Goal: Information Seeking & Learning: Learn about a topic

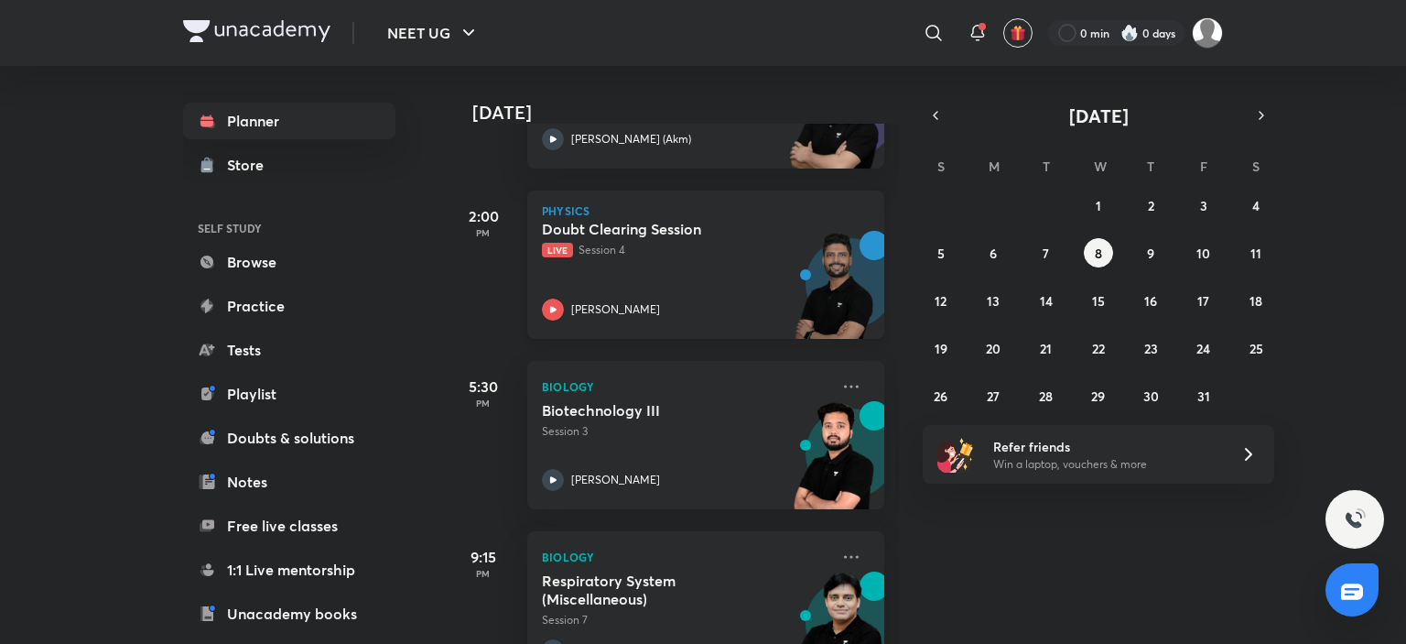
click at [608, 310] on p "[PERSON_NAME]" at bounding box center [615, 309] width 89 height 16
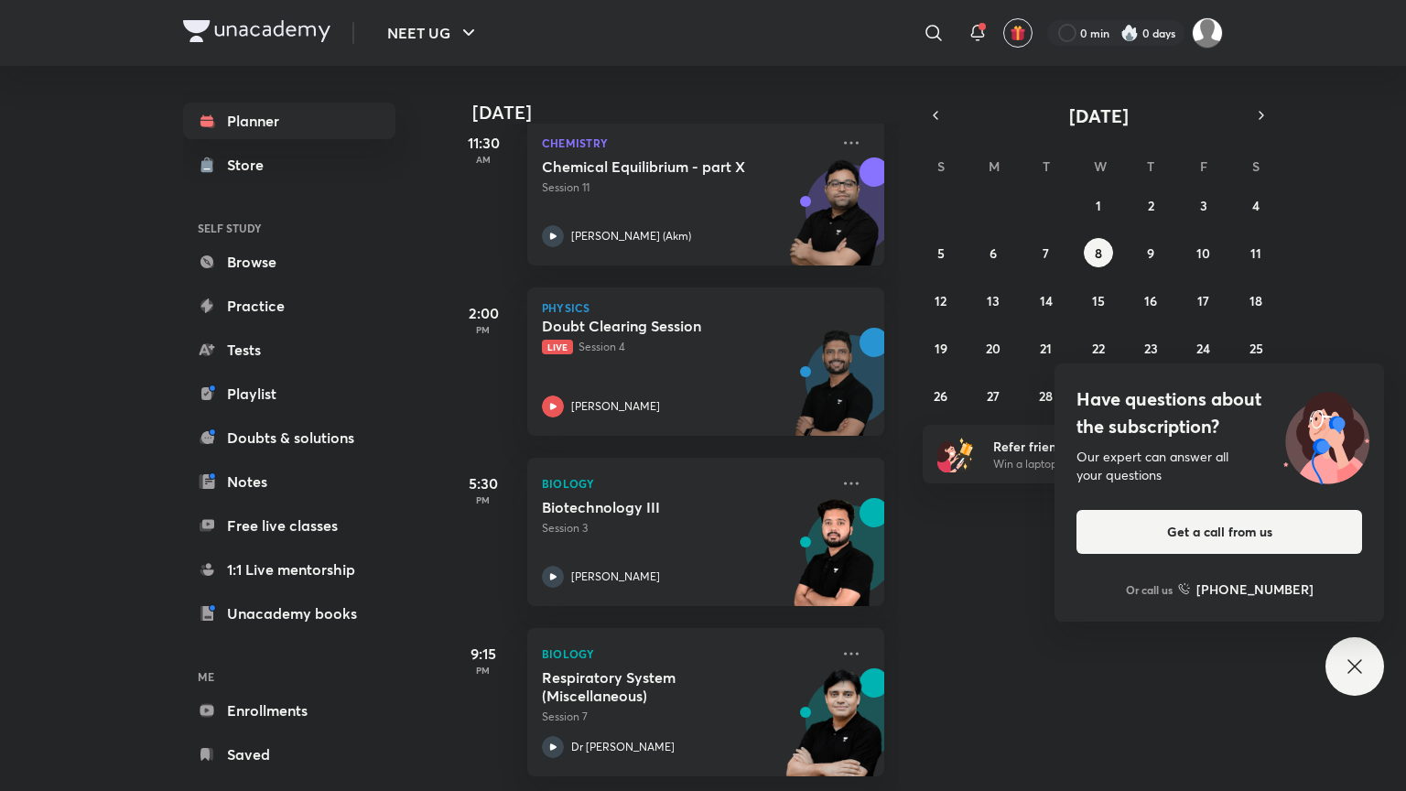
scroll to position [466, 0]
